Goal: Find specific page/section

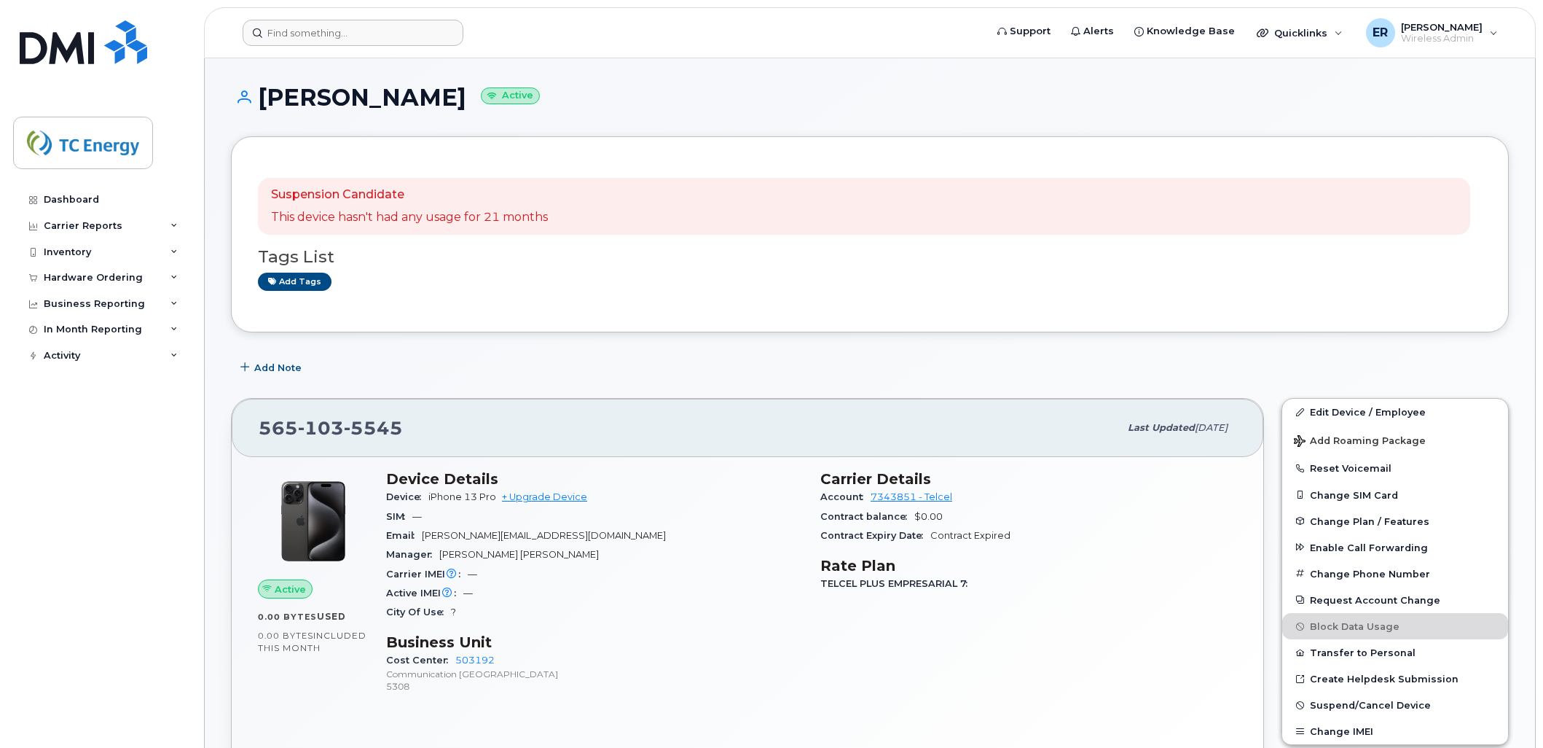
click at [341, 18] on header "Support Alerts Knowledge Base Quicklinks Suspend / Cancel Device Change SIM Car…" at bounding box center [870, 32] width 1332 height 51
click at [350, 29] on input at bounding box center [353, 33] width 221 height 26
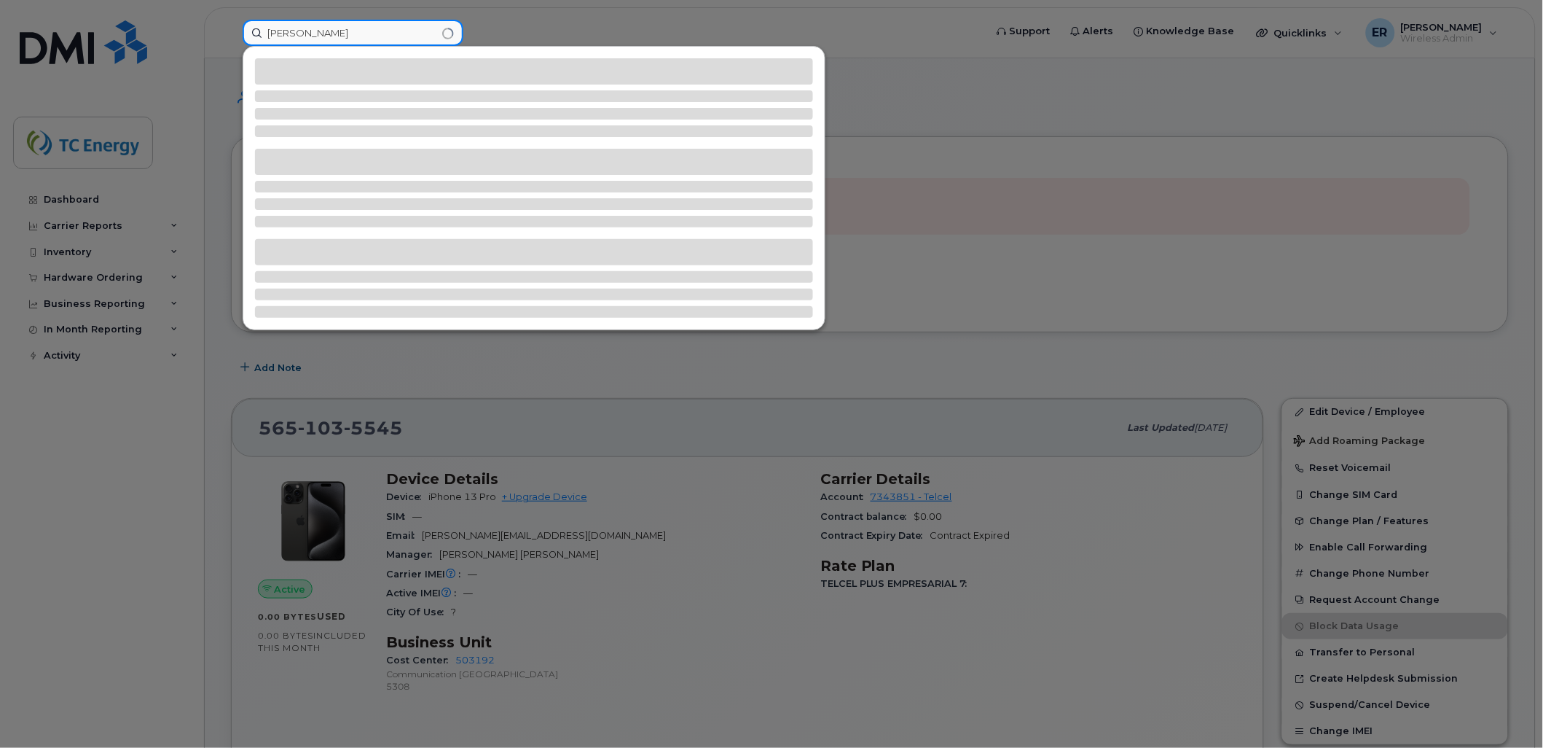
type input "[PERSON_NAME]"
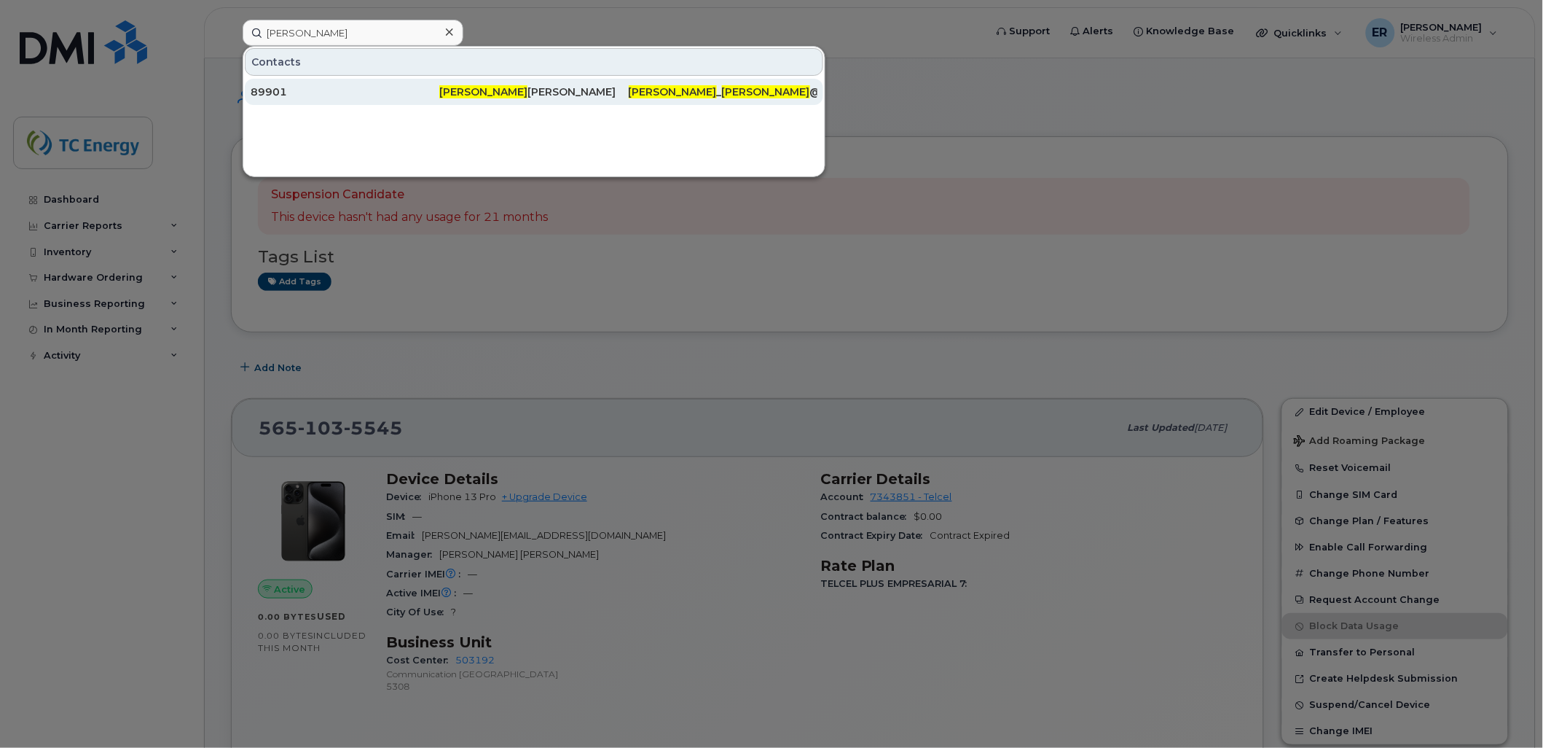
click at [508, 95] on span "Edgar Marquina" at bounding box center [483, 91] width 88 height 13
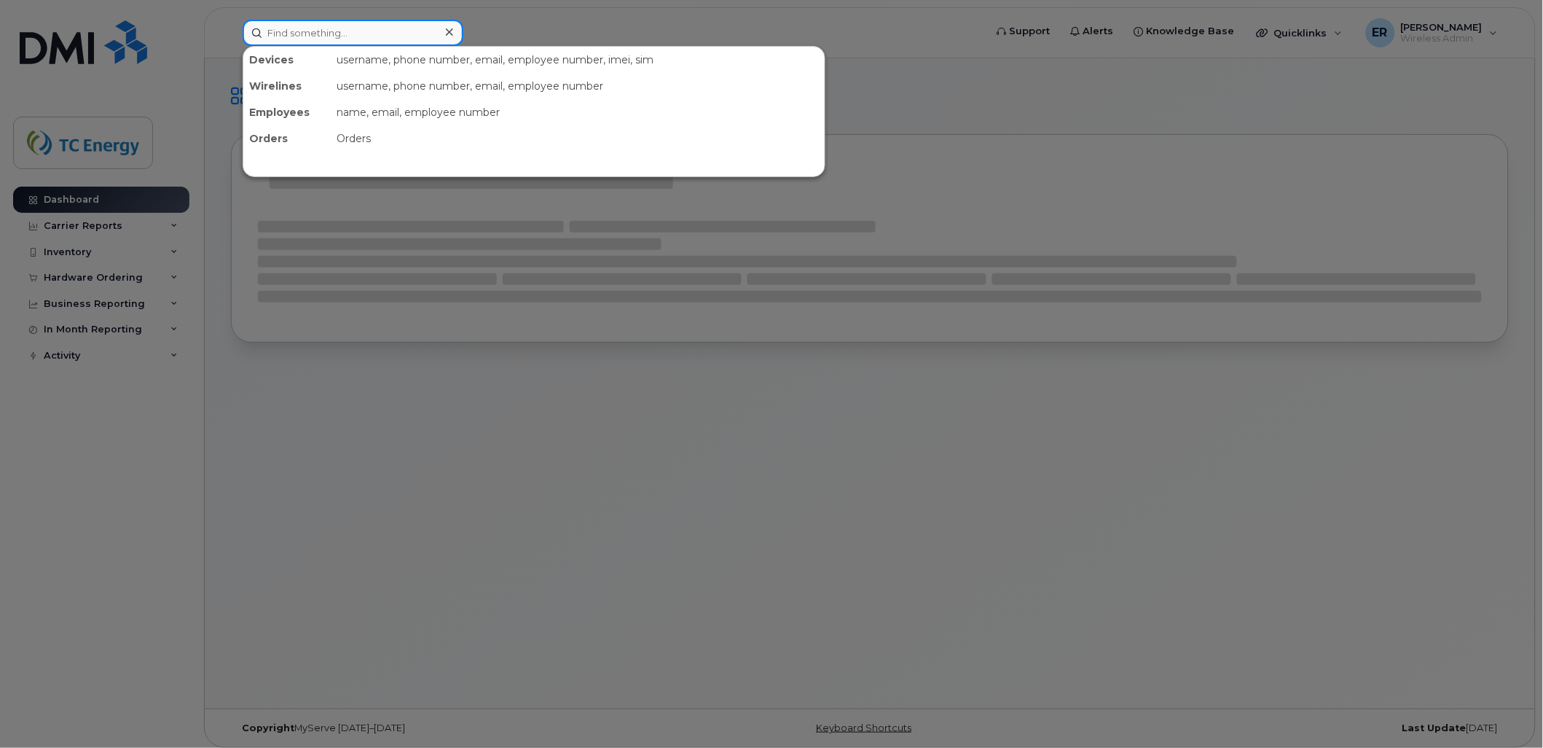
click at [361, 38] on input at bounding box center [353, 33] width 221 height 26
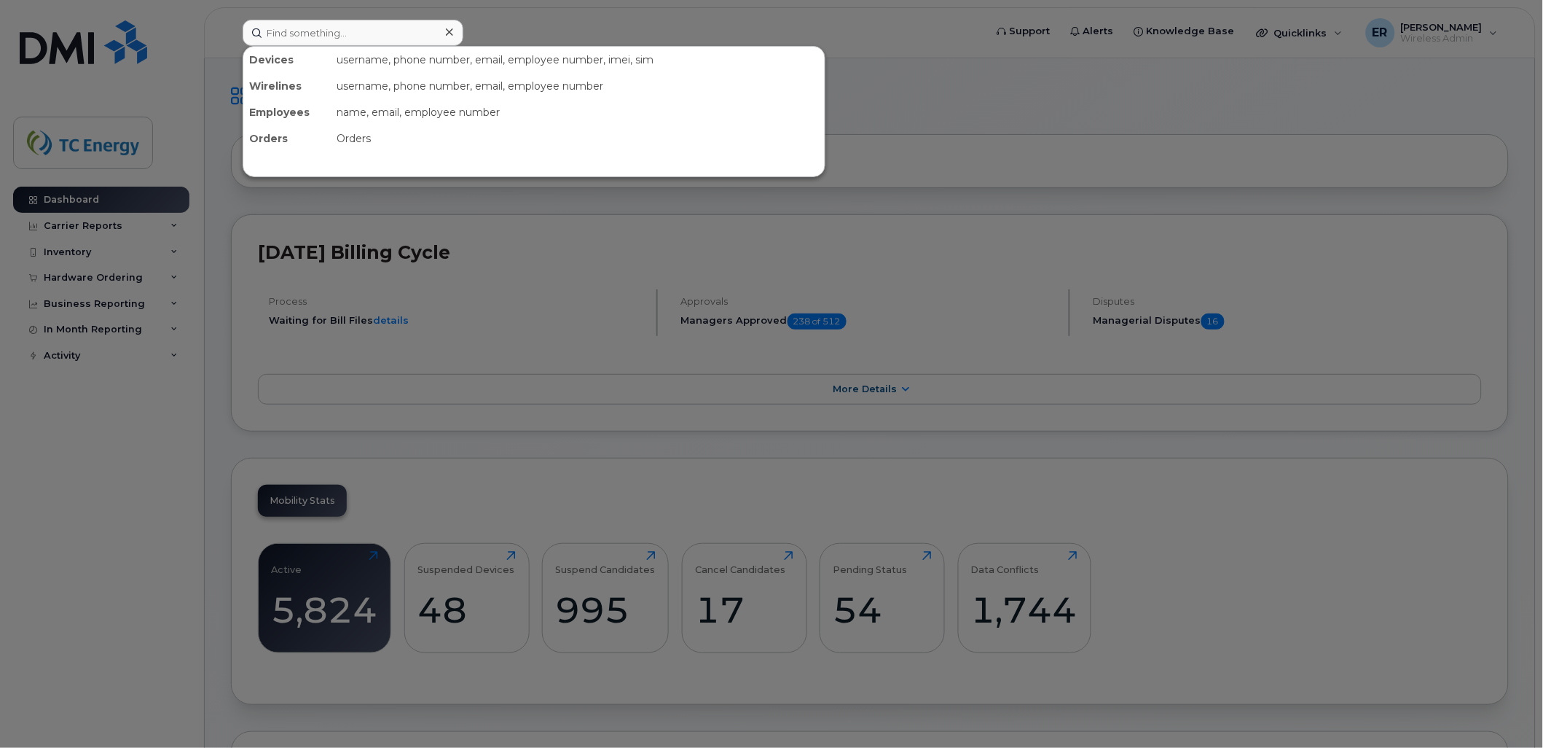
click at [557, 447] on div at bounding box center [771, 374] width 1543 height 748
